Goal: Check status: Check status

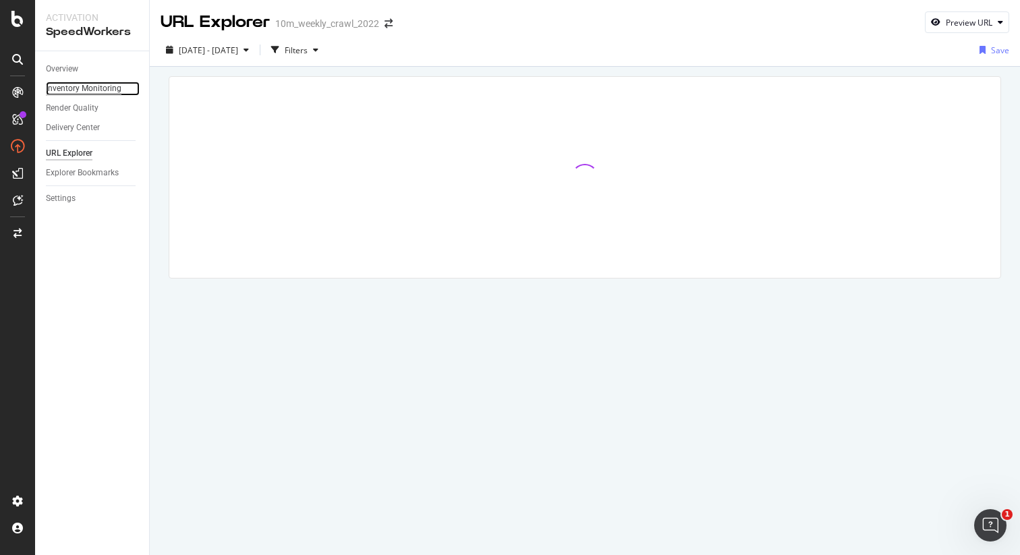
click at [69, 93] on div "Inventory Monitoring" at bounding box center [84, 89] width 76 height 14
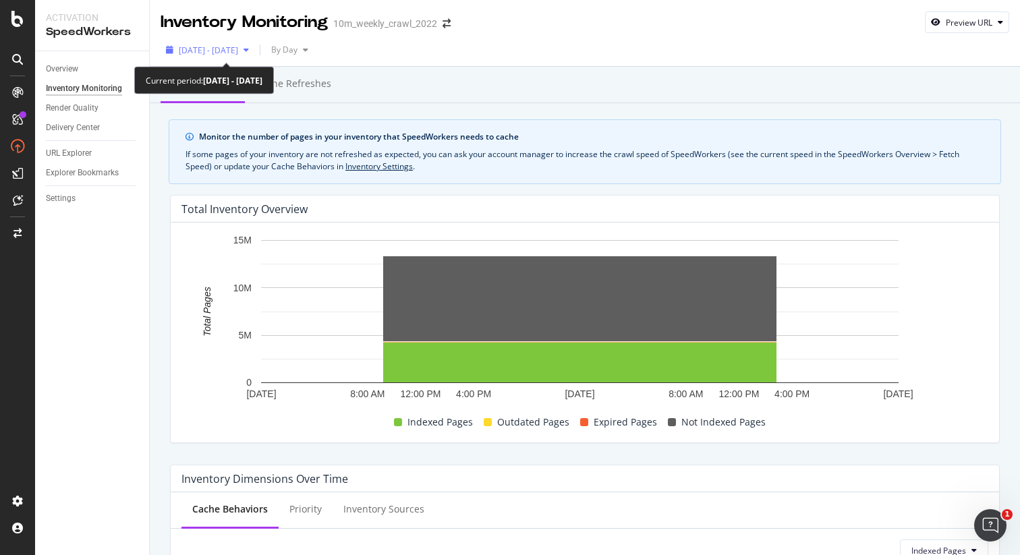
click at [208, 53] on span "[DATE] - [DATE]" at bounding box center [208, 50] width 59 height 11
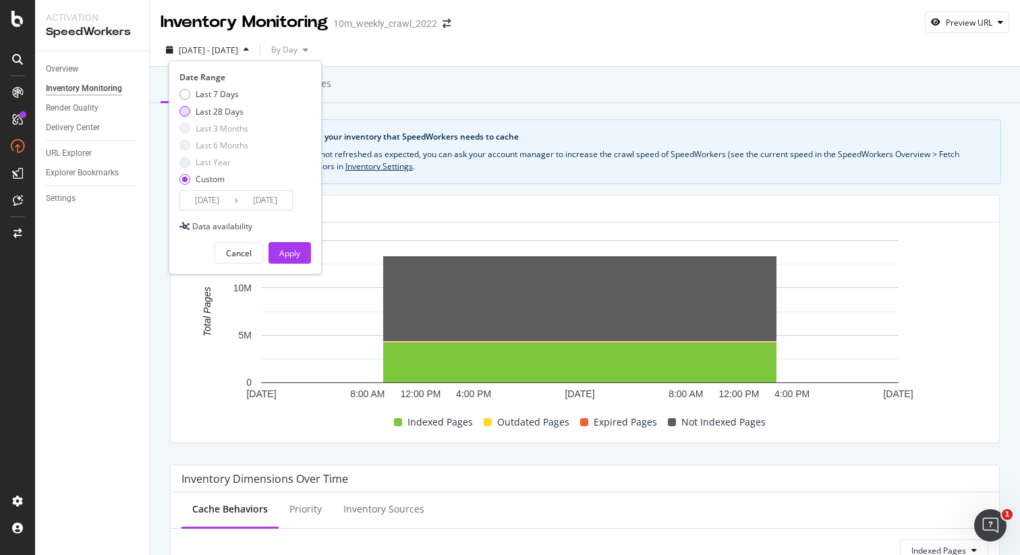
click at [185, 109] on div "Last 28 Days" at bounding box center [184, 111] width 11 height 11
type input "2025/08/19"
type input "2025/09/15"
click at [277, 252] on button "Apply" at bounding box center [289, 253] width 42 height 22
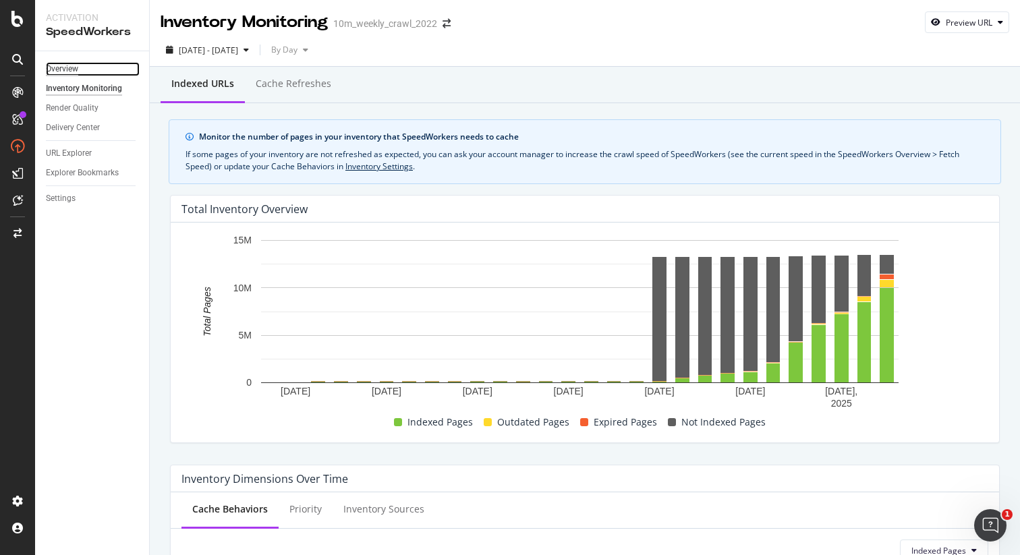
click at [69, 67] on div "Overview" at bounding box center [62, 69] width 32 height 14
